Goal: Task Accomplishment & Management: Manage account settings

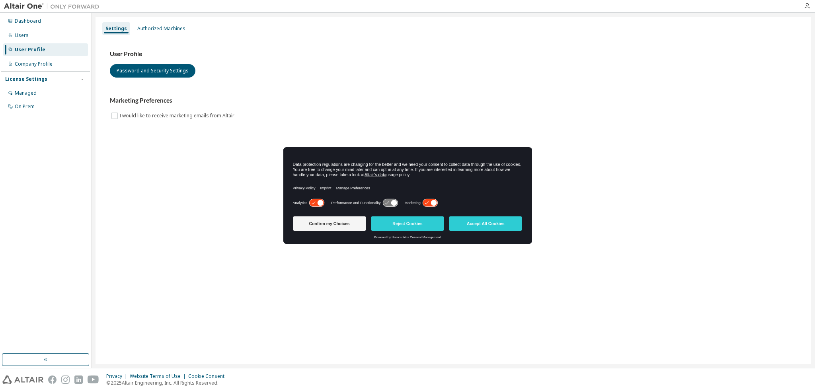
click at [430, 201] on icon at bounding box center [430, 203] width 15 height 8
click at [320, 225] on button "Confirm my Choices" at bounding box center [329, 223] width 73 height 14
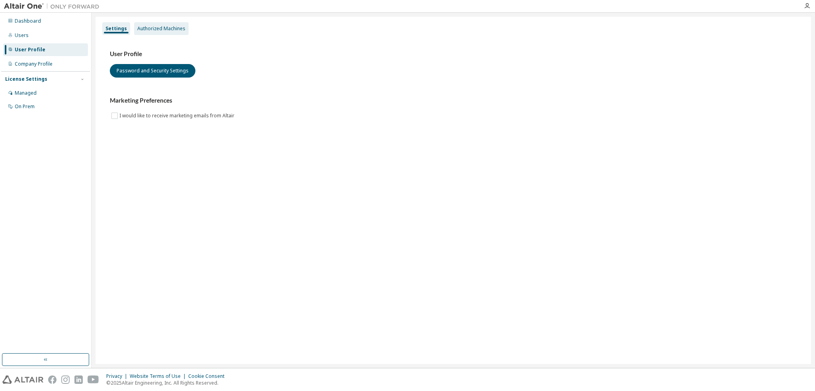
click at [166, 25] on div "Authorized Machines" at bounding box center [161, 28] width 48 height 6
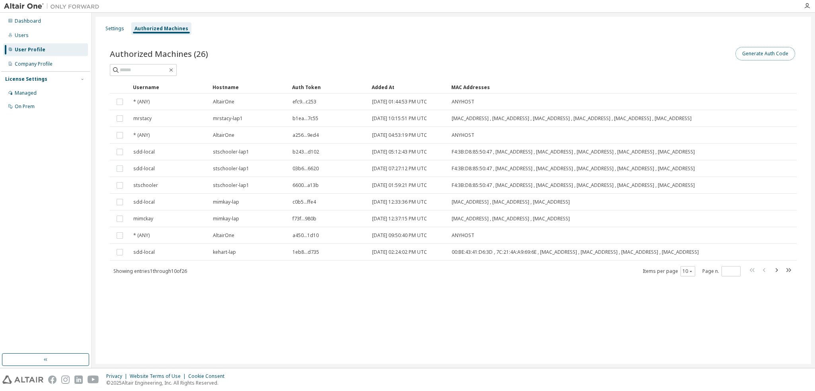
click at [756, 54] on button "Generate Auth Code" at bounding box center [765, 54] width 60 height 14
